Goal: Task Accomplishment & Management: Use online tool/utility

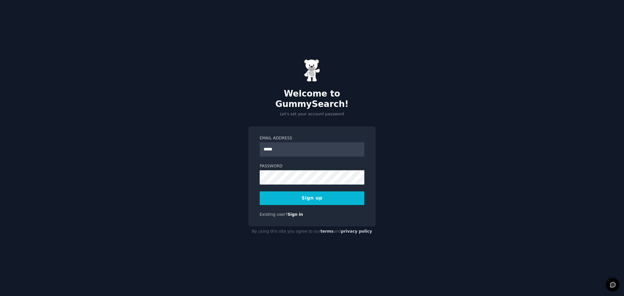
type input "**********"
click at [279, 194] on button "Sign up" at bounding box center [312, 199] width 105 height 14
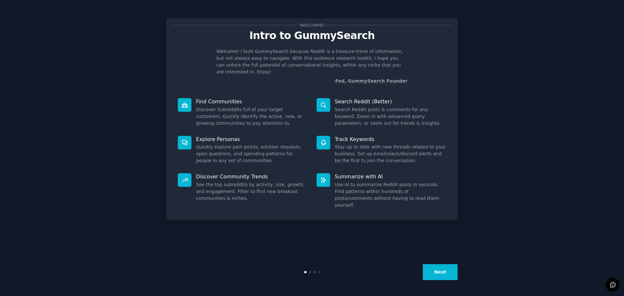
click at [449, 267] on button "Next" at bounding box center [440, 272] width 35 height 16
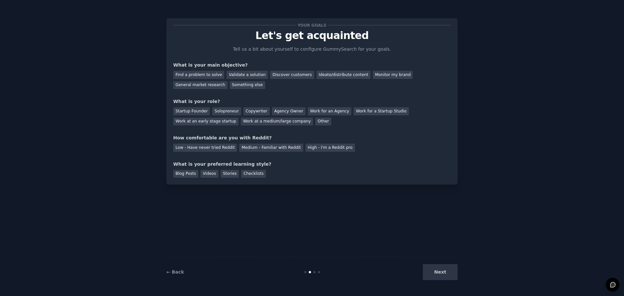
click at [449, 269] on div "Next" at bounding box center [409, 272] width 97 height 16
click at [380, 76] on div "Monitor my brand" at bounding box center [393, 75] width 40 height 8
click at [228, 81] on div "General market research" at bounding box center [200, 85] width 54 height 8
click at [373, 75] on div "Monitor my brand" at bounding box center [393, 75] width 40 height 8
click at [241, 123] on div "Work at a medium/large company" at bounding box center [277, 122] width 72 height 8
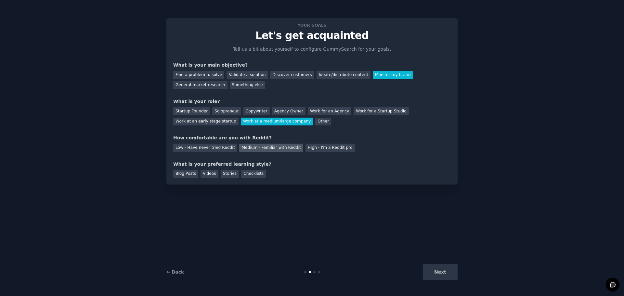
click at [239, 146] on div "Medium - Familiar with Reddit" at bounding box center [271, 148] width 64 height 8
click at [241, 173] on div "Checklists" at bounding box center [253, 174] width 25 height 8
click at [458, 277] on div "Your goals Let's get acquainted Tell us a bit about yourself to configure Gummy…" at bounding box center [312, 148] width 606 height 278
click at [456, 277] on button "Next" at bounding box center [440, 272] width 35 height 16
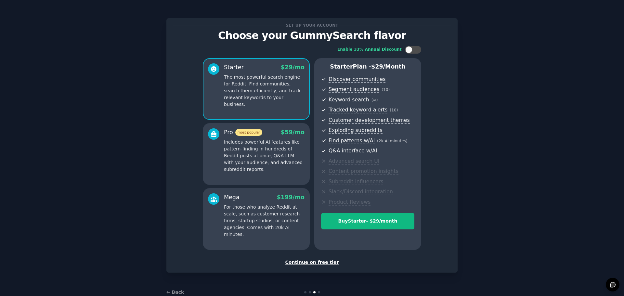
click at [316, 264] on div "Continue on free tier" at bounding box center [312, 262] width 278 height 7
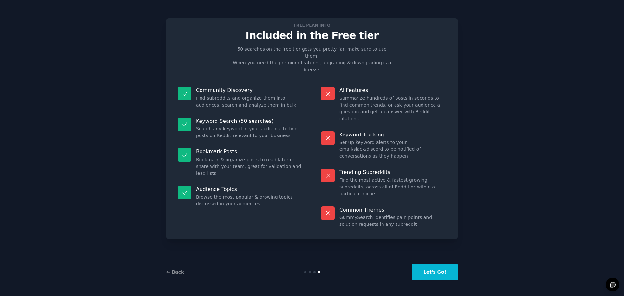
click at [448, 277] on button "Let's Go!" at bounding box center [435, 272] width 46 height 16
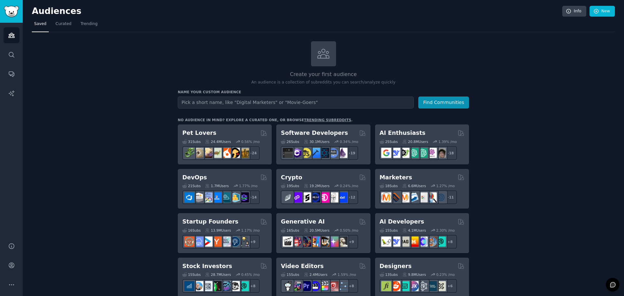
click at [328, 97] on input "text" at bounding box center [296, 103] width 236 height 12
click at [277, 105] on input "text" at bounding box center [296, 103] width 236 height 12
type input "The Learning Leadership Conference"
click at [419, 97] on button "Find Communities" at bounding box center [444, 103] width 51 height 12
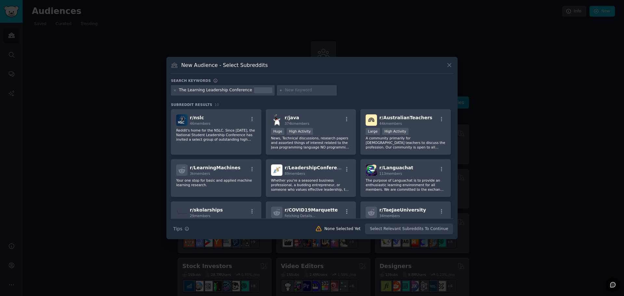
click at [449, 65] on icon at bounding box center [449, 65] width 7 height 7
